Goal: Ask a question

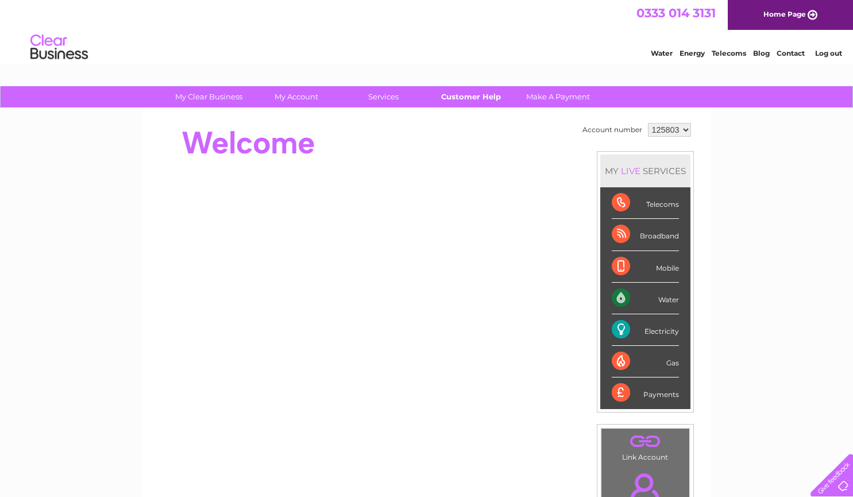
click at [471, 100] on link "Customer Help" at bounding box center [470, 96] width 95 height 21
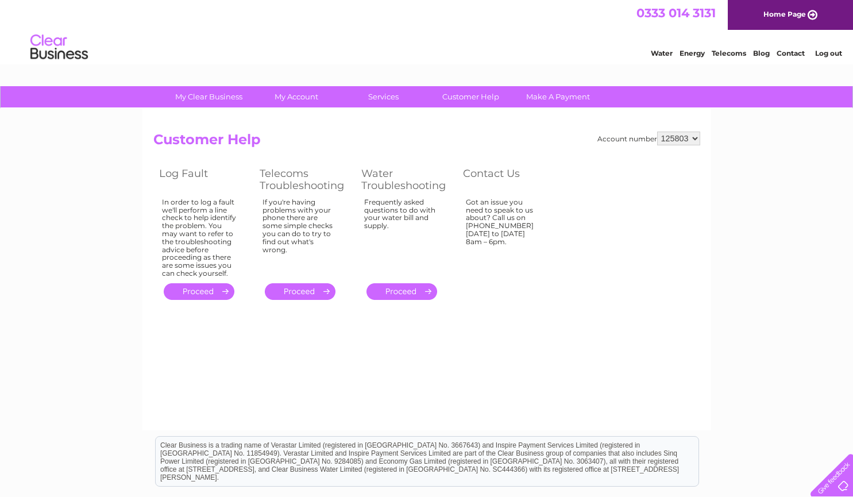
click at [309, 295] on link "." at bounding box center [300, 291] width 71 height 17
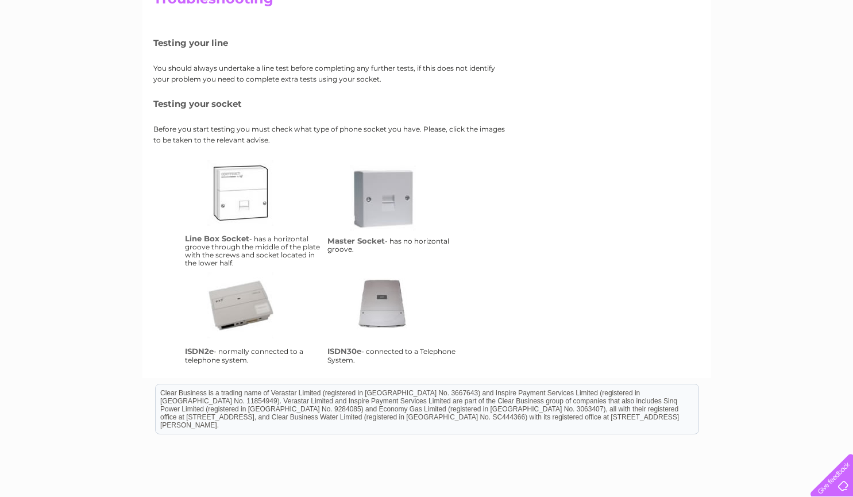
scroll to position [141, 0]
click at [236, 188] on link "lbs" at bounding box center [253, 206] width 92 height 92
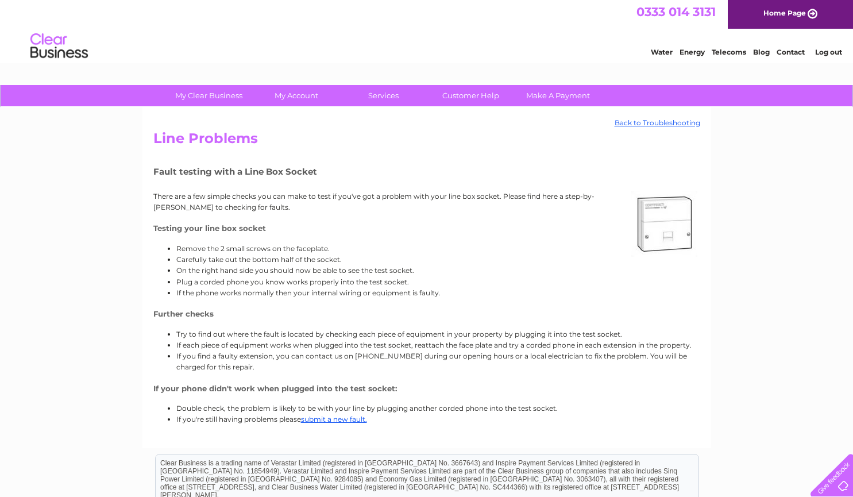
scroll to position [1, 0]
click at [469, 98] on link "Customer Help" at bounding box center [470, 96] width 95 height 21
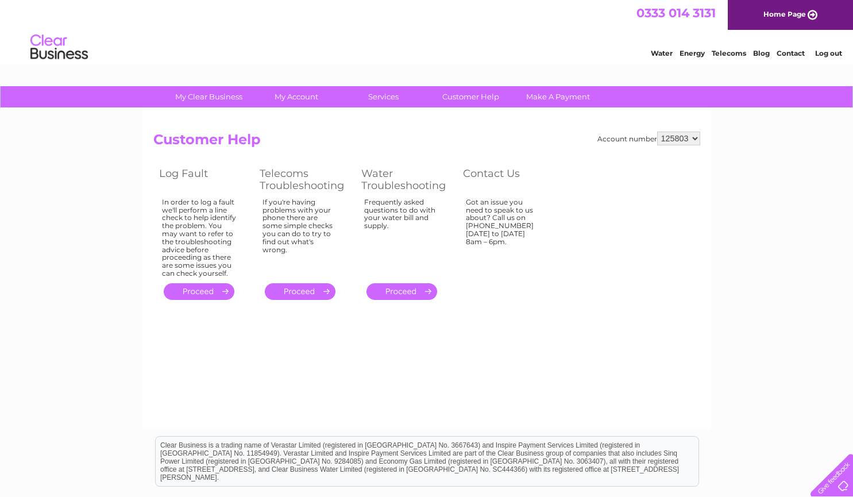
click at [200, 297] on link "." at bounding box center [199, 291] width 71 height 17
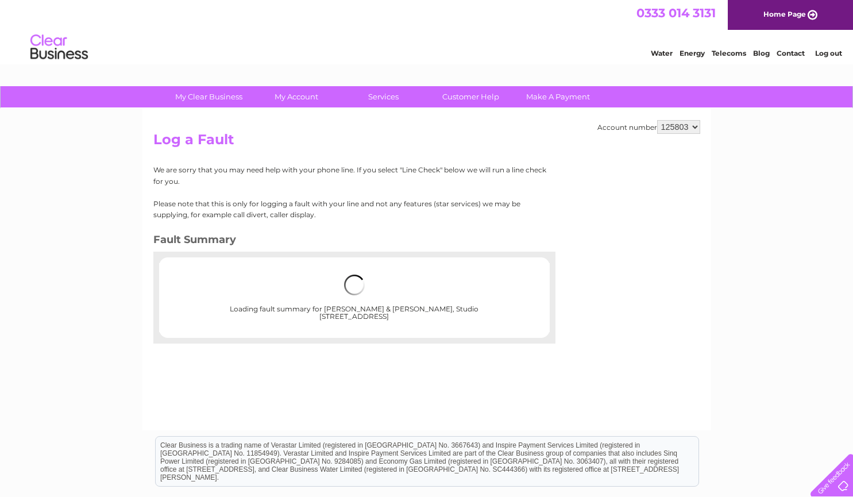
drag, startPoint x: 0, startPoint y: 0, endPoint x: 428, endPoint y: 349, distance: 552.0
click at [428, 349] on div "Account number 125803 125829 Log a Fault We are sorry that you may need help wi…" at bounding box center [426, 270] width 569 height 322
click at [346, 291] on img at bounding box center [354, 285] width 21 height 21
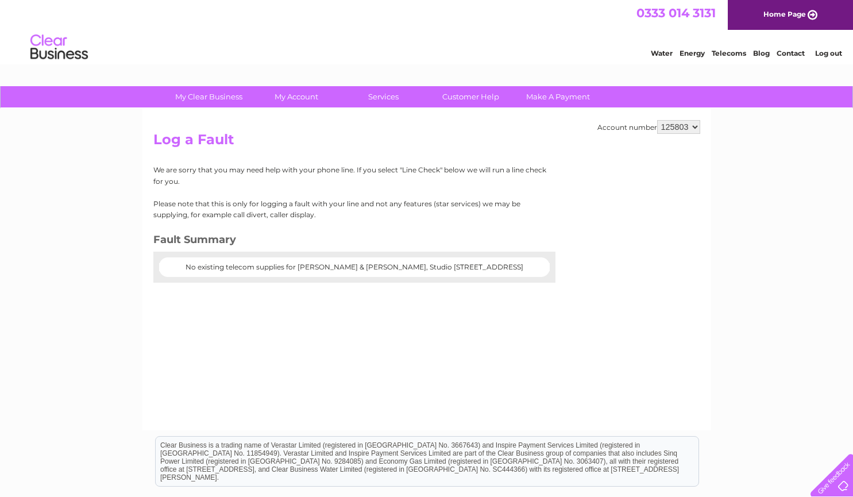
click at [684, 121] on select "125803 125829" at bounding box center [678, 127] width 43 height 14
select select "125829"
click at [657, 120] on select "125803 125829" at bounding box center [678, 127] width 43 height 14
